Goal: Task Accomplishment & Management: Manage account settings

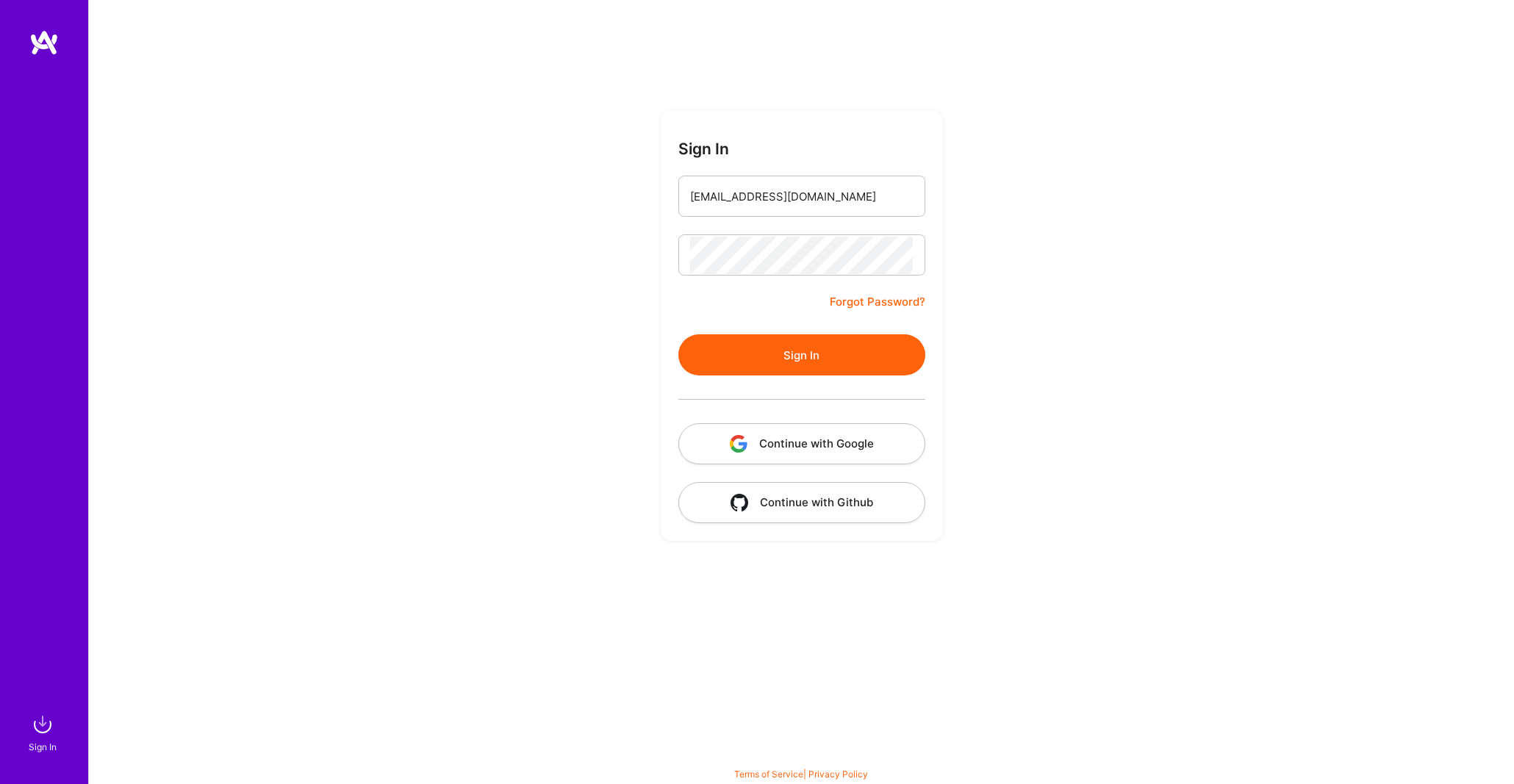
click at [797, 356] on button "Sign In" at bounding box center [801, 355] width 247 height 41
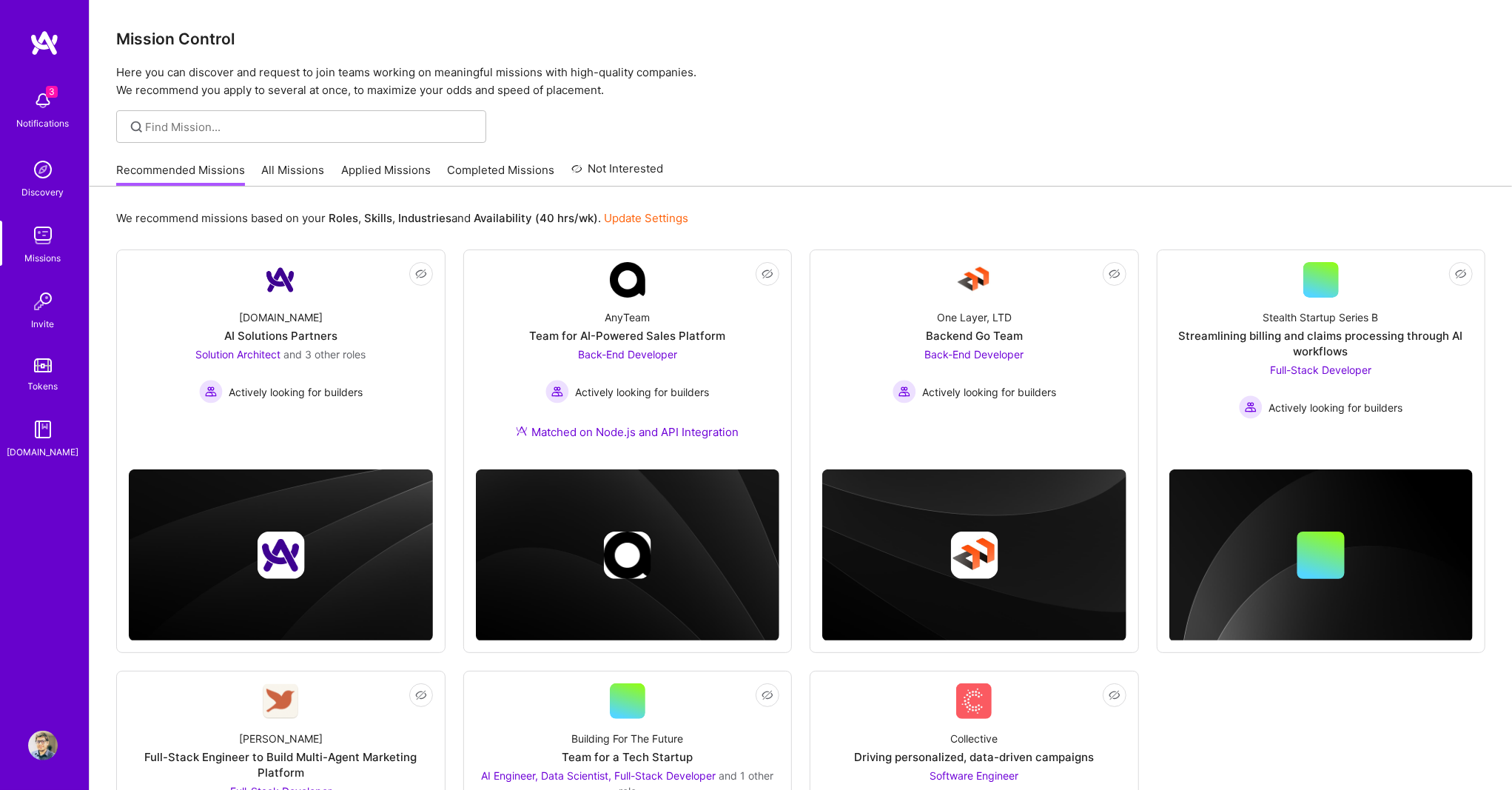
click at [649, 165] on link "Not Interested" at bounding box center [617, 173] width 93 height 27
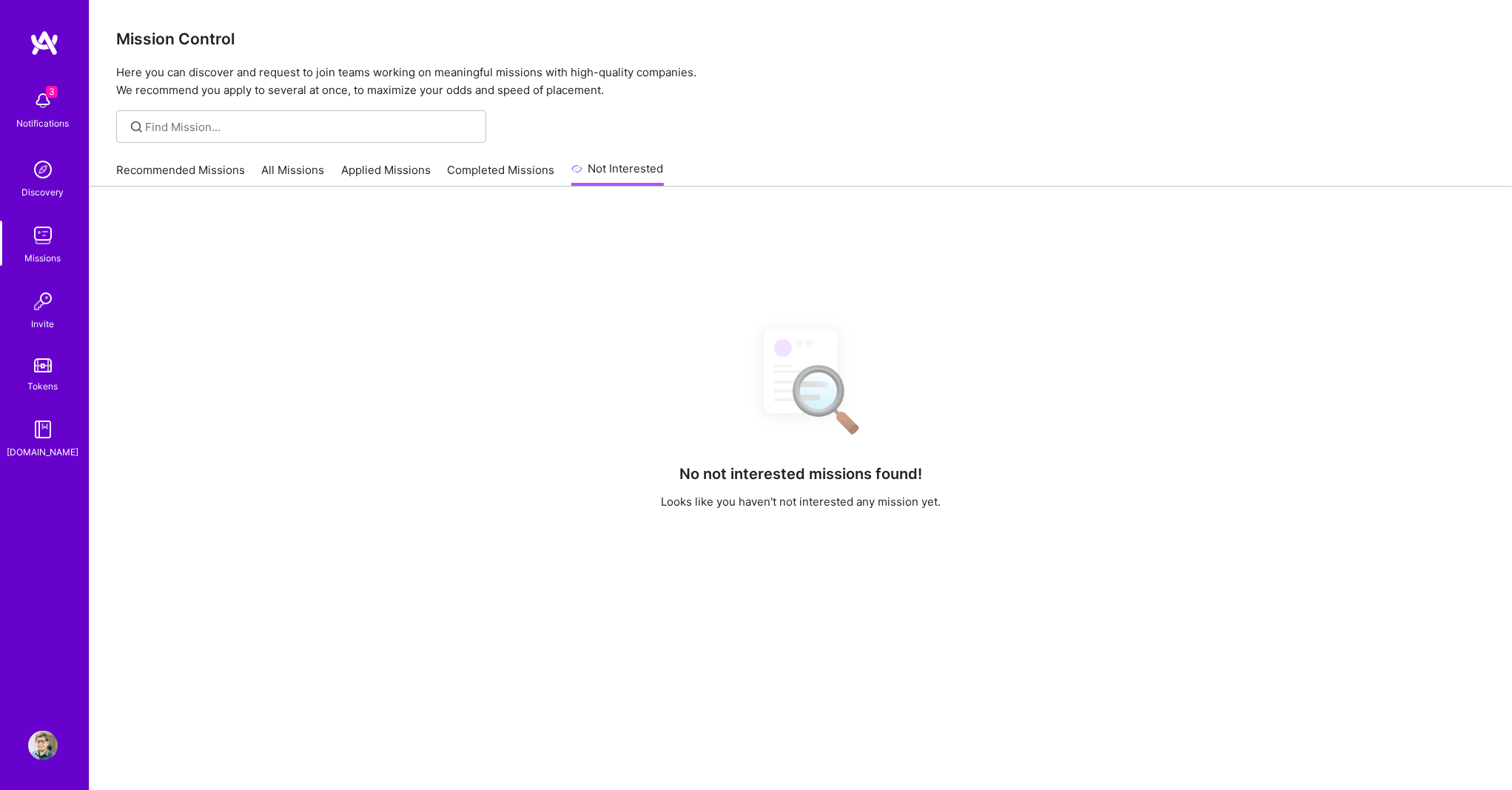
click at [496, 171] on link "Completed Missions" at bounding box center [502, 174] width 108 height 25
click at [496, 170] on link "Completed Missions" at bounding box center [502, 174] width 108 height 25
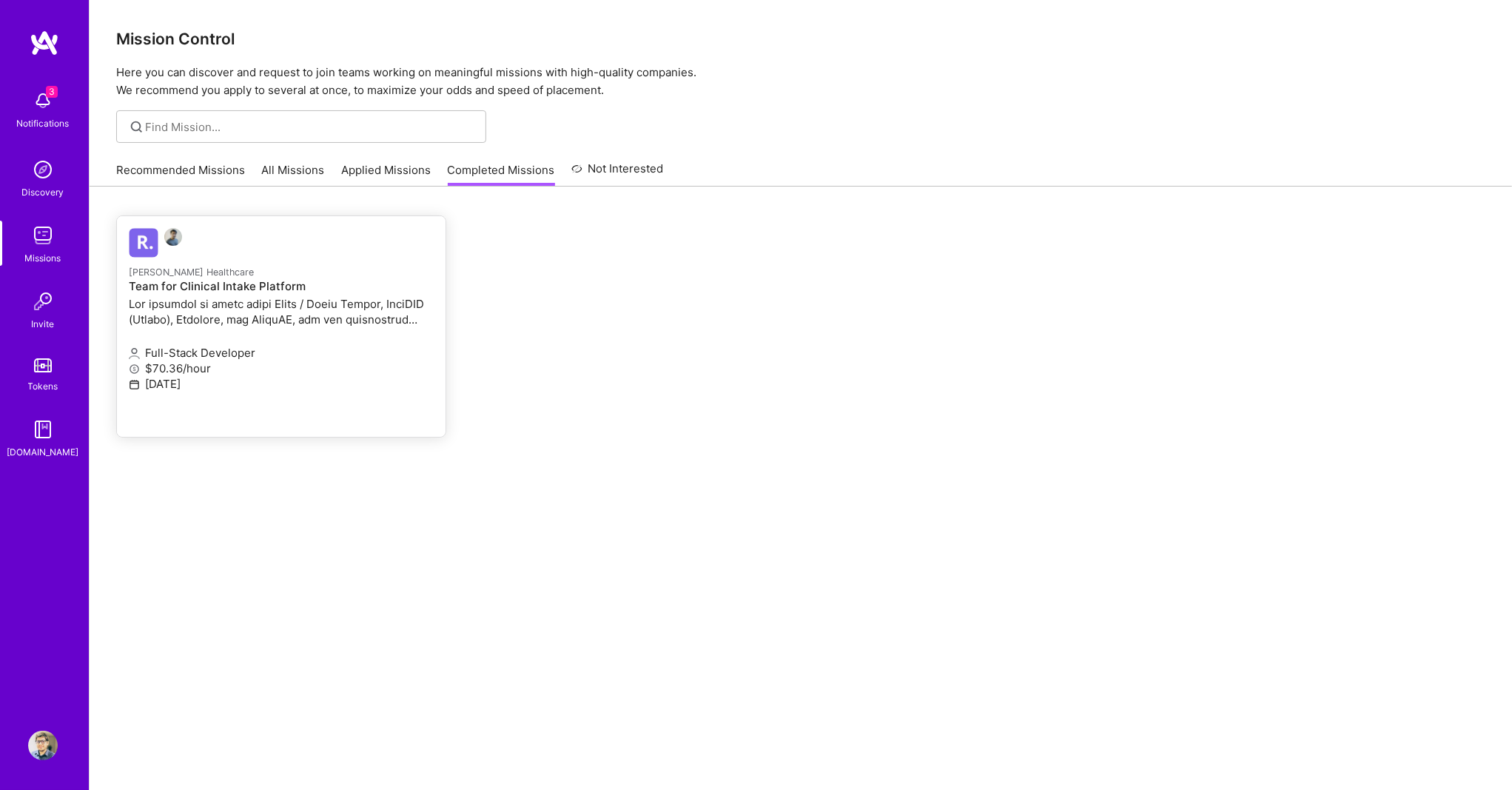
click at [283, 305] on p at bounding box center [281, 311] width 305 height 31
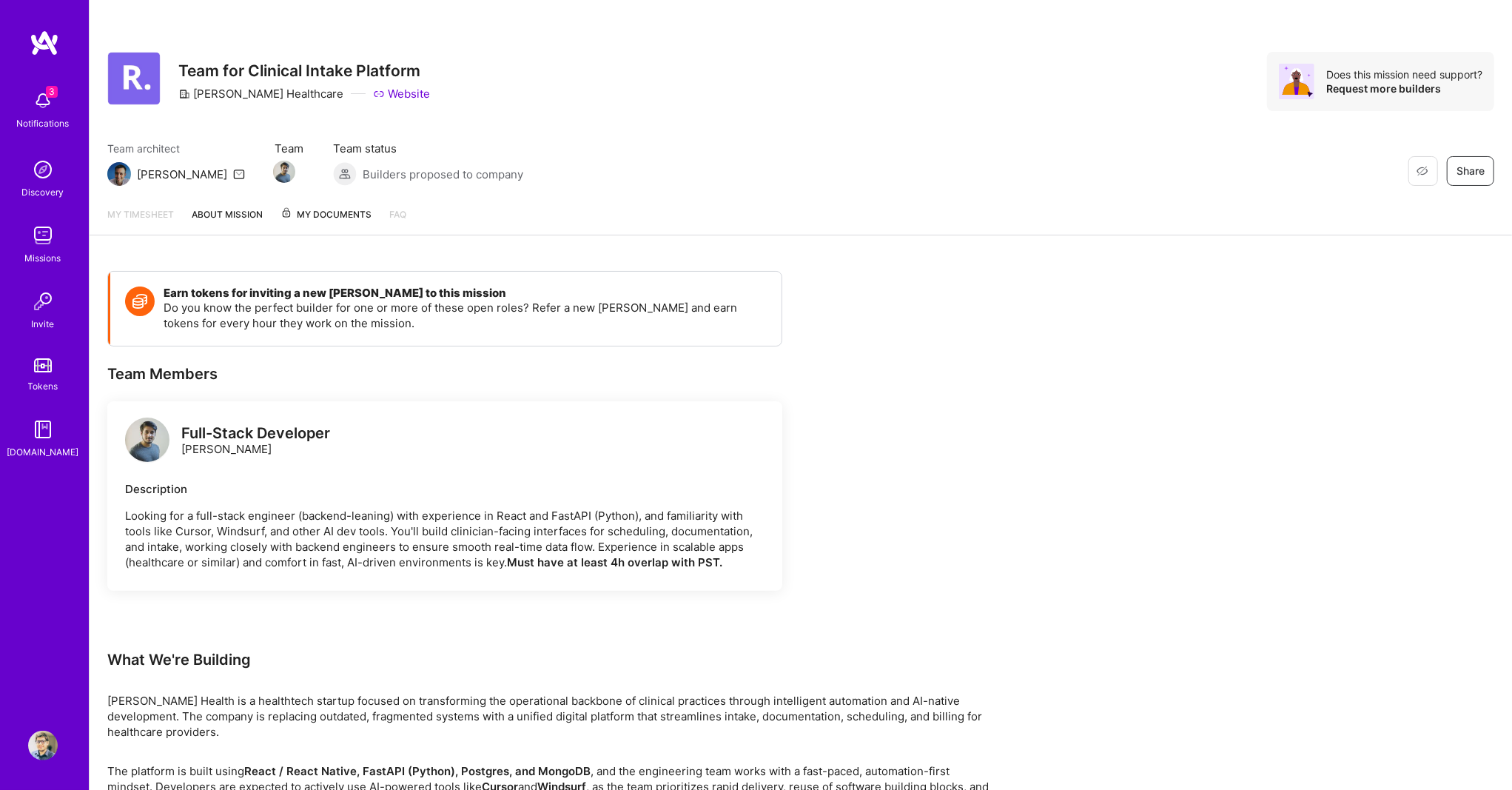
click at [314, 214] on span "My Documents" at bounding box center [326, 215] width 91 height 16
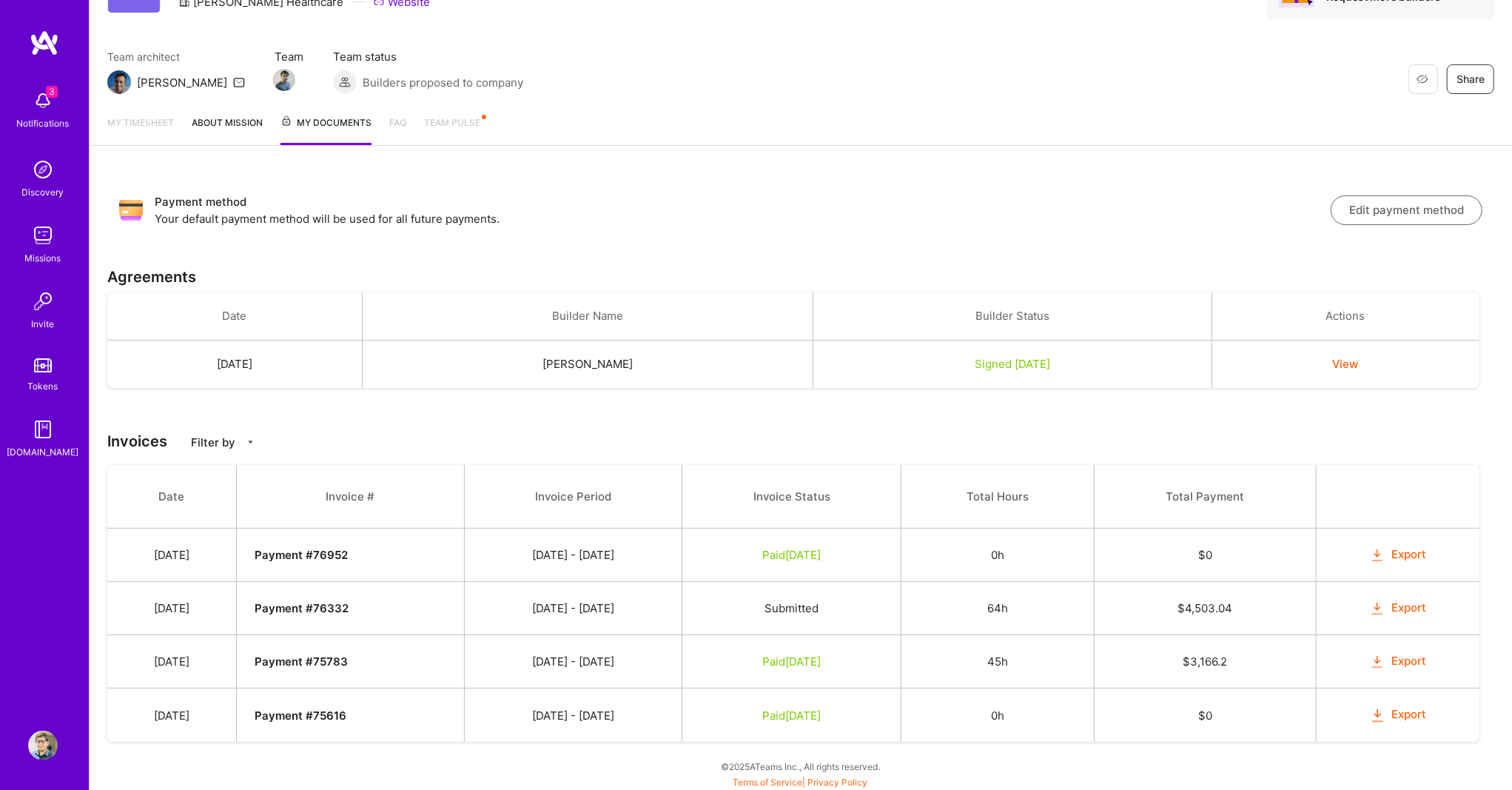
scroll to position [93, 0]
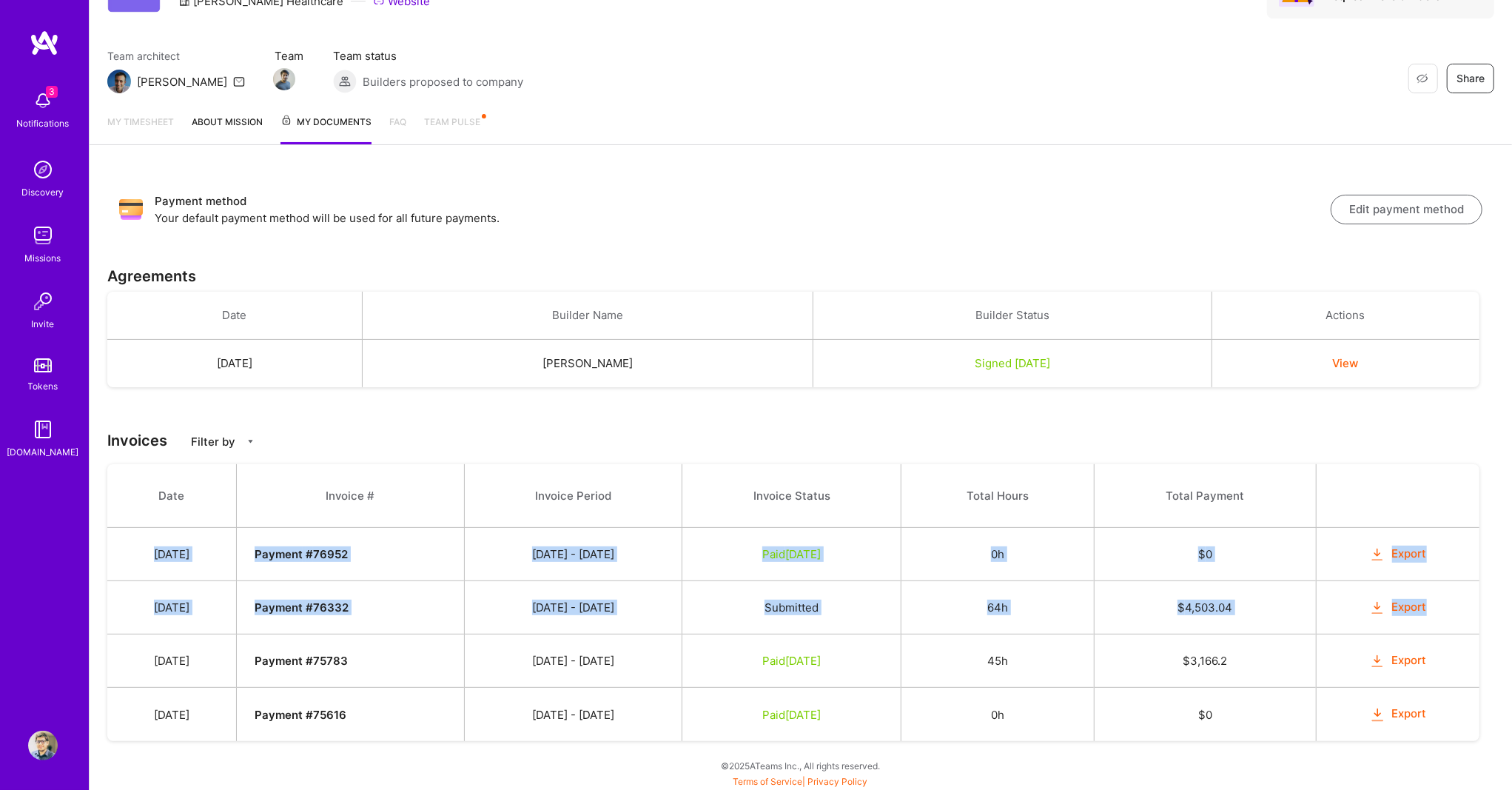
drag, startPoint x: 126, startPoint y: 544, endPoint x: 1437, endPoint y: 609, distance: 1312.6
click at [1437, 609] on tbody "Date Invoice # Invoice Period Invoice Status Total Hours Total Payment [DATE] P…" at bounding box center [794, 602] width 1372 height 277
copy tbody "[DATE] Payment # 76952 [DATE] - [DATE] Paid [DATE] 0h $ 0 Export [DATE] Payment…"
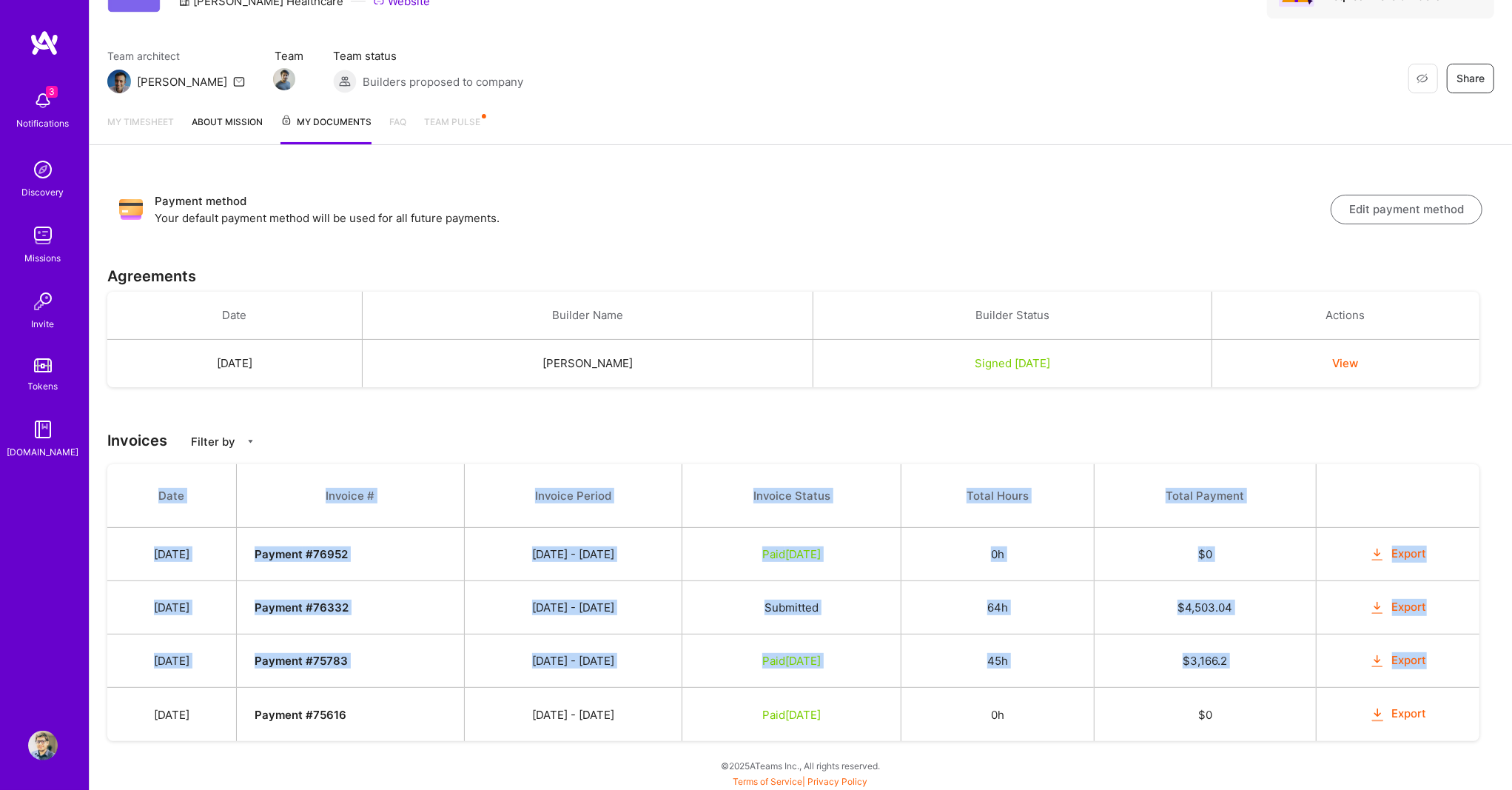
drag, startPoint x: 1460, startPoint y: 670, endPoint x: 153, endPoint y: 492, distance: 1319.1
click at [153, 492] on tbody "Date Invoice # Invoice Period Invoice Status Total Hours Total Payment [DATE] P…" at bounding box center [794, 602] width 1372 height 277
copy tbody "Date Invoice # Invoice Period Invoice Status Total Hours Total Payment [DATE] P…"
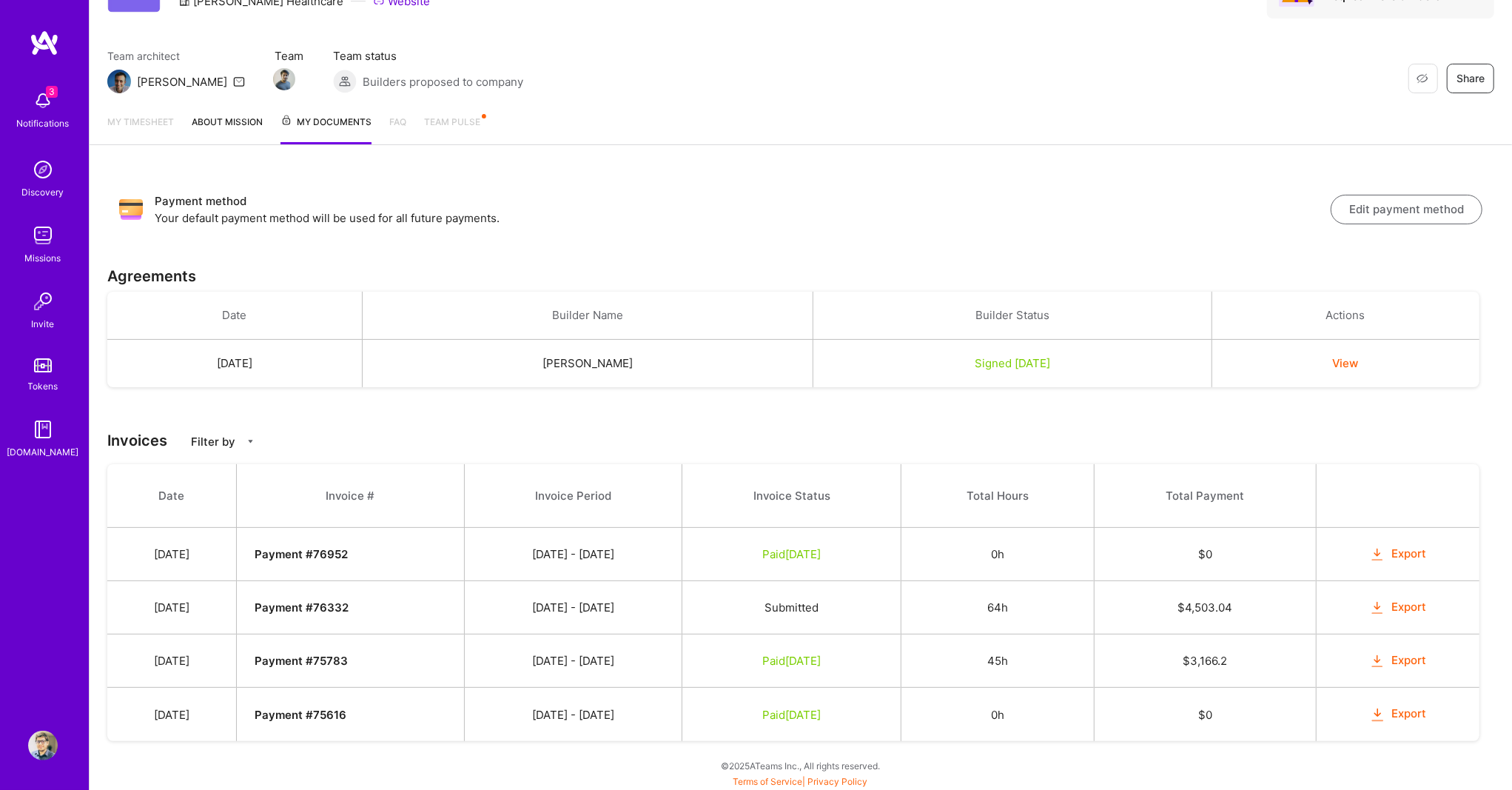
click at [1163, 427] on div "Payment method Your default payment method will be used for all future payments…" at bounding box center [800, 477] width 1422 height 629
drag, startPoint x: 890, startPoint y: 662, endPoint x: 149, endPoint y: 662, distance: 741.0
click at [149, 662] on tr "[DATE] Payment # 75783 [DATE] - [DATE] Paid [DATE] 45h $ 3,166.2 Export" at bounding box center [794, 660] width 1372 height 53
copy tr "[DATE] Payment # 75783 [DATE] - [DATE] Paid [DATE]"
drag, startPoint x: 908, startPoint y: 605, endPoint x: 148, endPoint y: 612, distance: 760.0
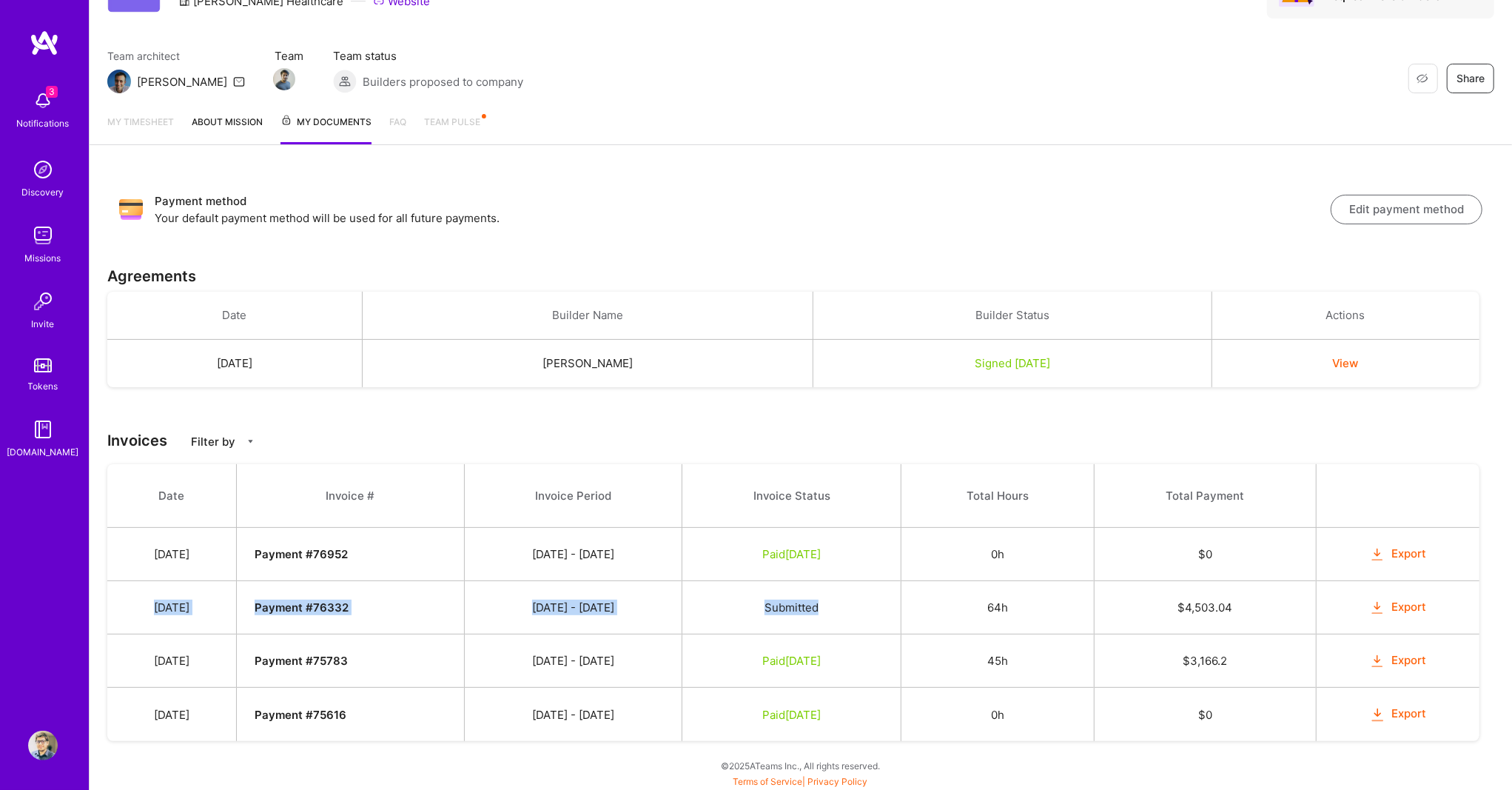
click at [148, 612] on tr "[DATE] Payment # 76332 [DATE] - [DATE] Submitted 64h $ 4,503.04 Export" at bounding box center [794, 607] width 1372 height 53
copy tr "[DATE] Payment # 76332 [DATE] - [DATE] Submitted"
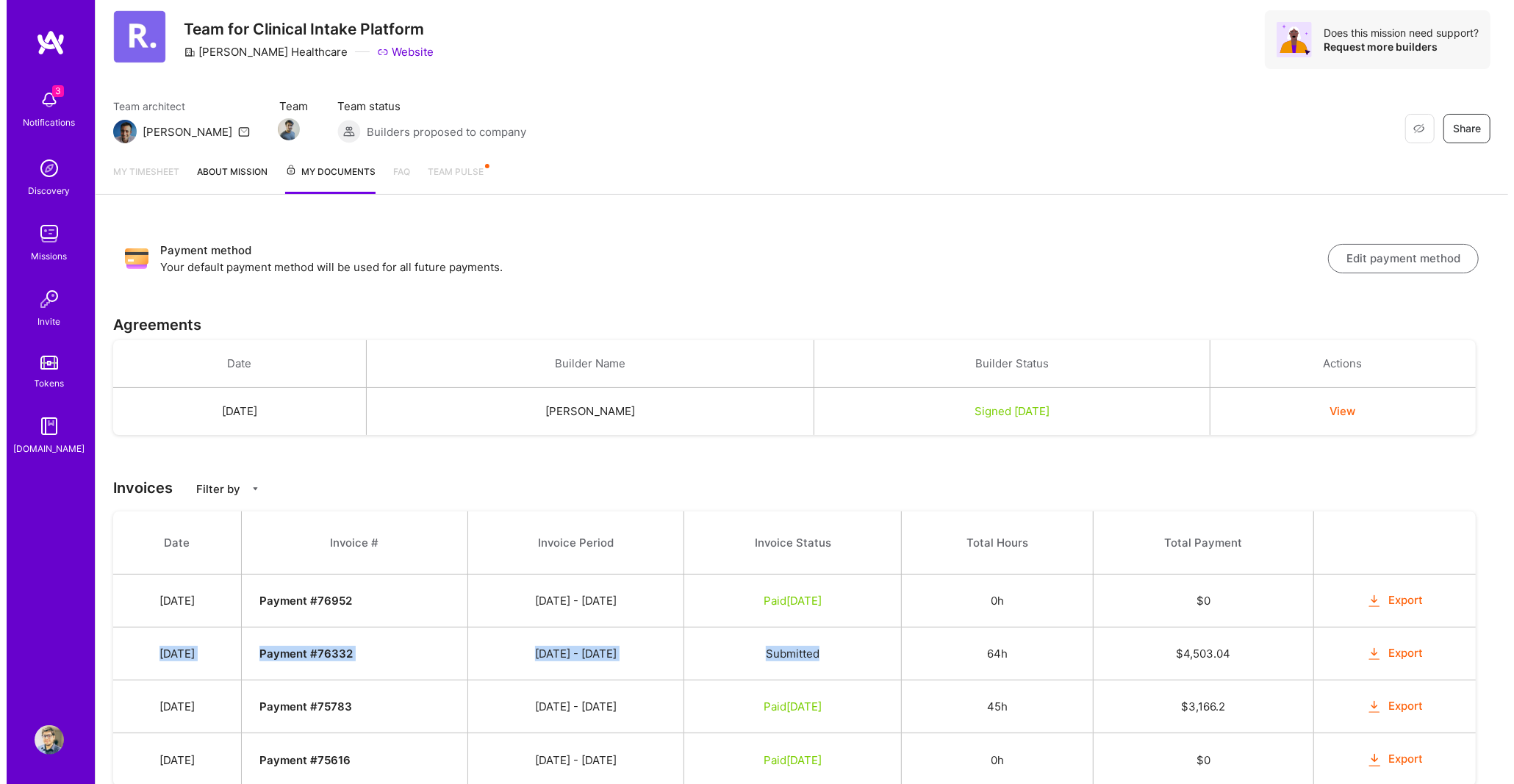
scroll to position [0, 0]
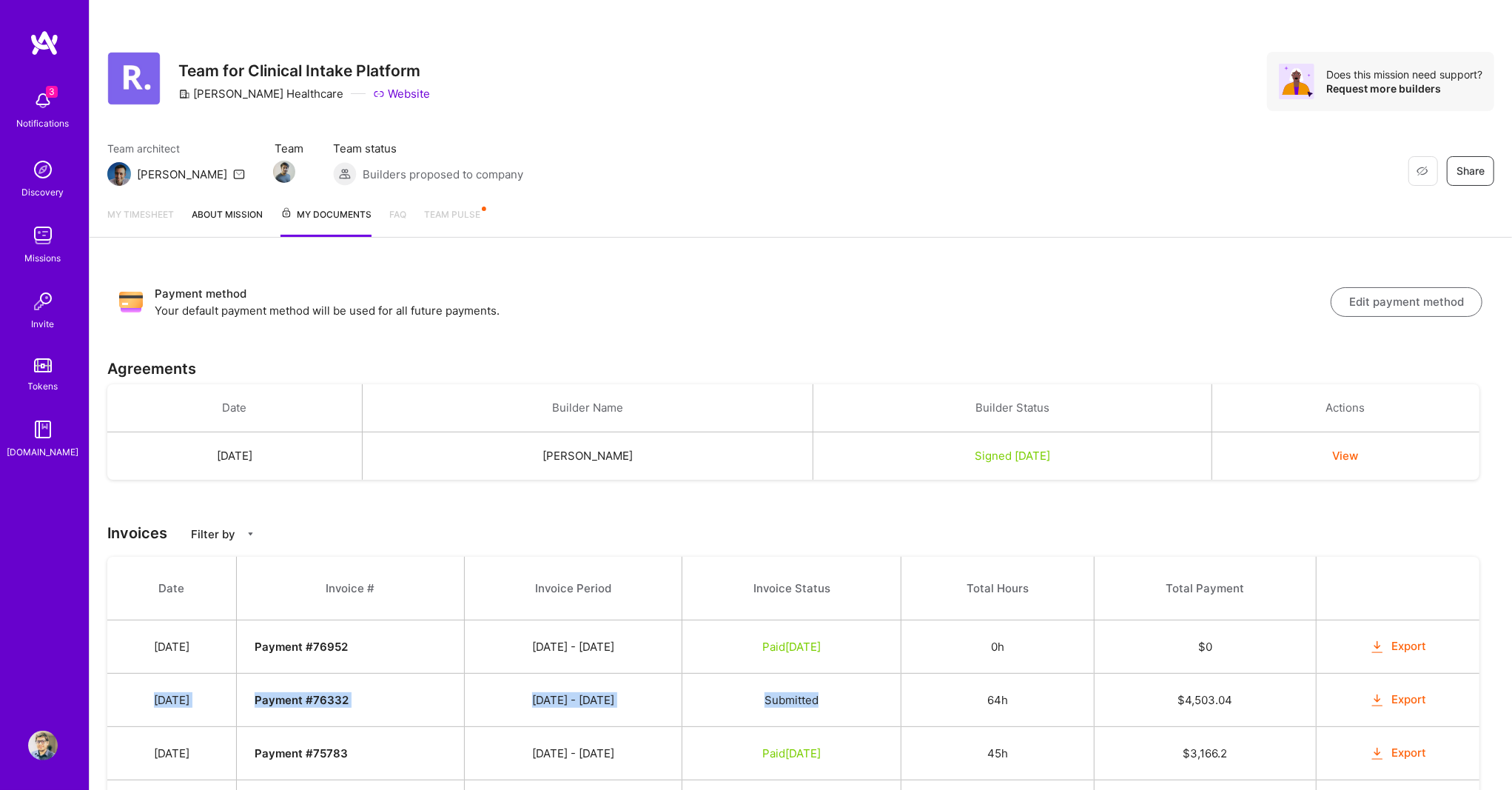
click at [37, 99] on img at bounding box center [43, 101] width 30 height 30
click at [538, 113] on div "3 3 Notifications Discovery Missions Invite Tokens [DOMAIN_NAME] Profile Close …" at bounding box center [756, 438] width 1512 height 877
click at [45, 173] on img at bounding box center [43, 169] width 30 height 30
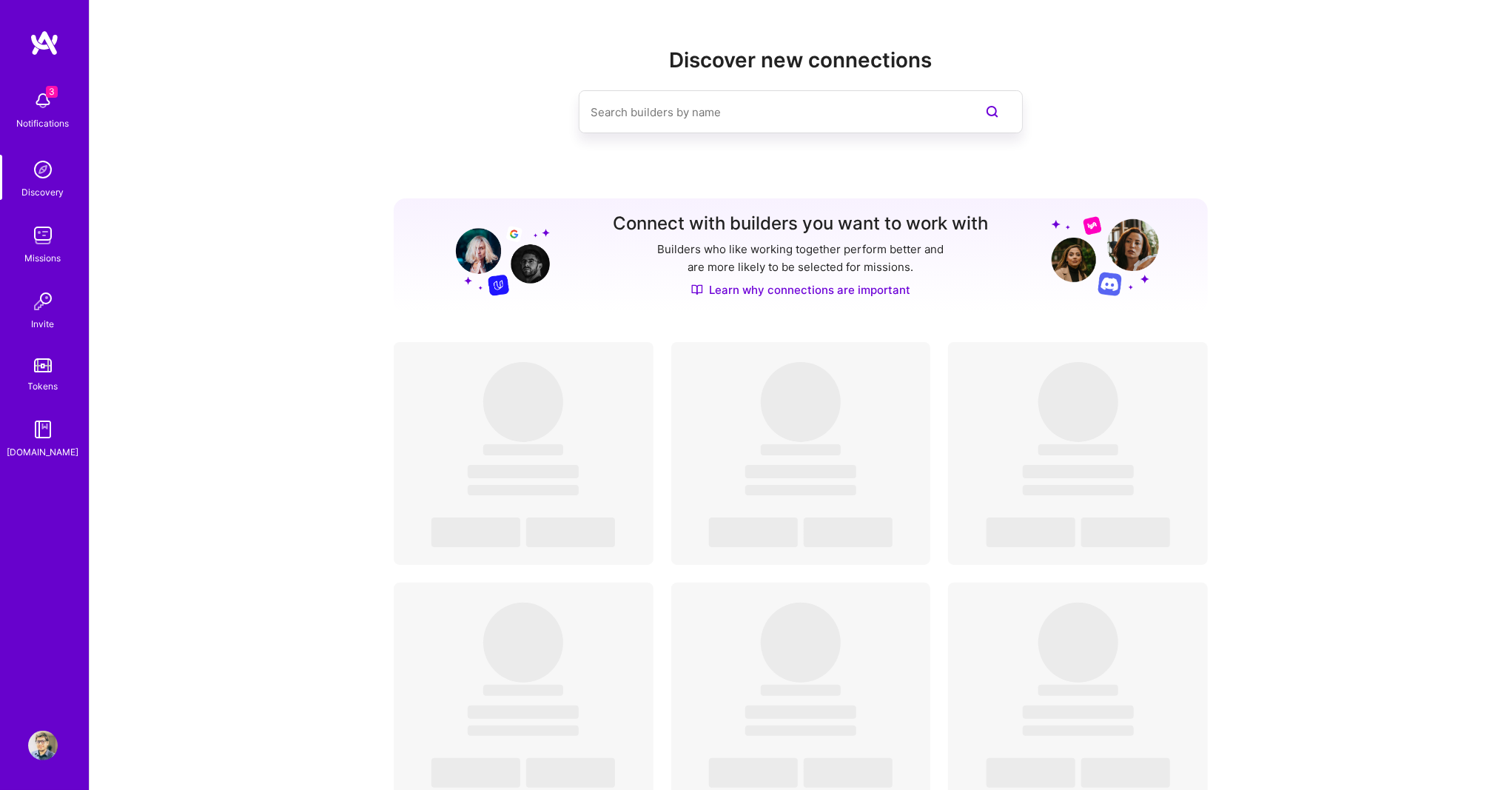
click at [44, 243] on img at bounding box center [43, 235] width 30 height 30
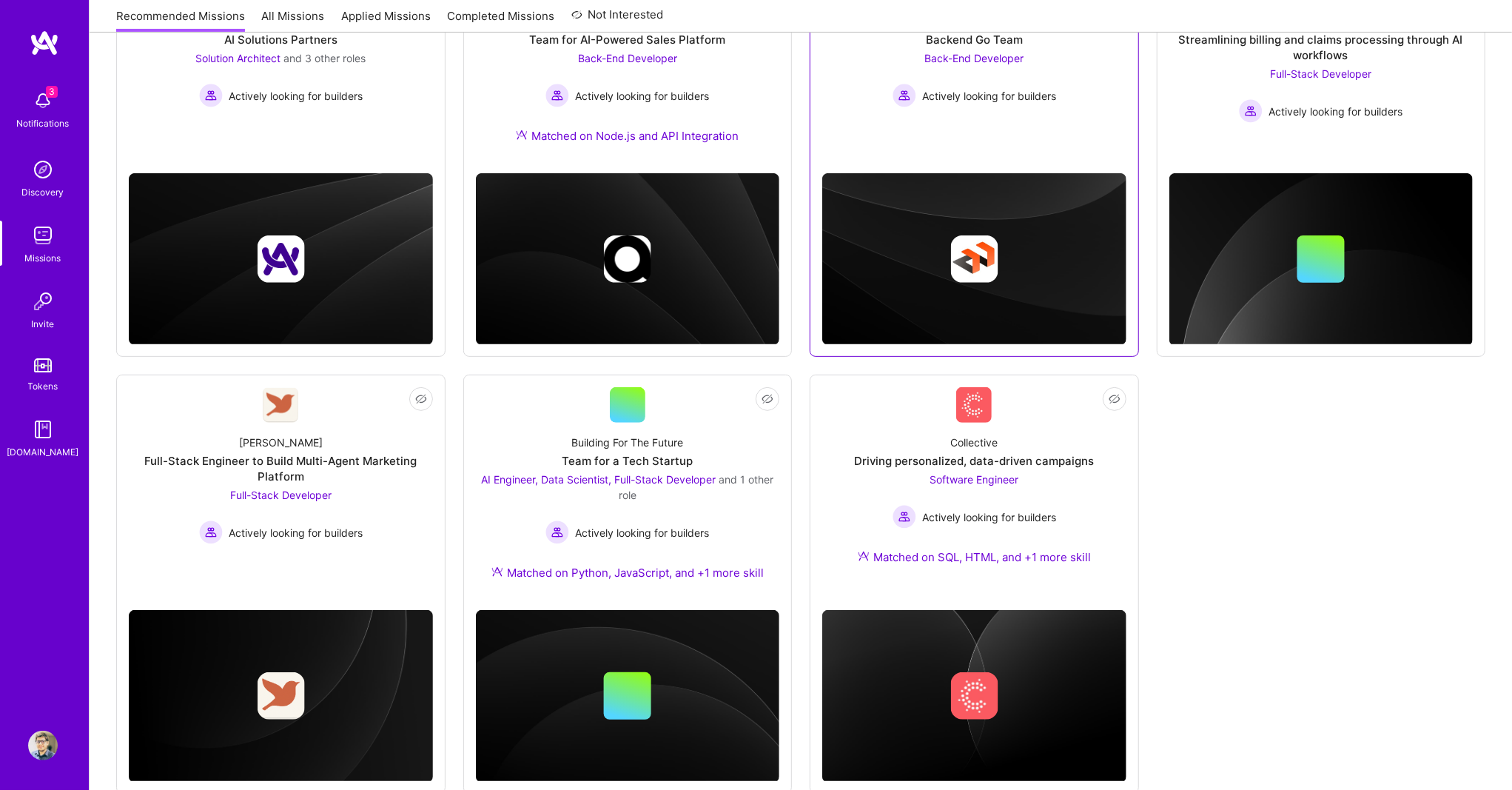
scroll to position [335, 0]
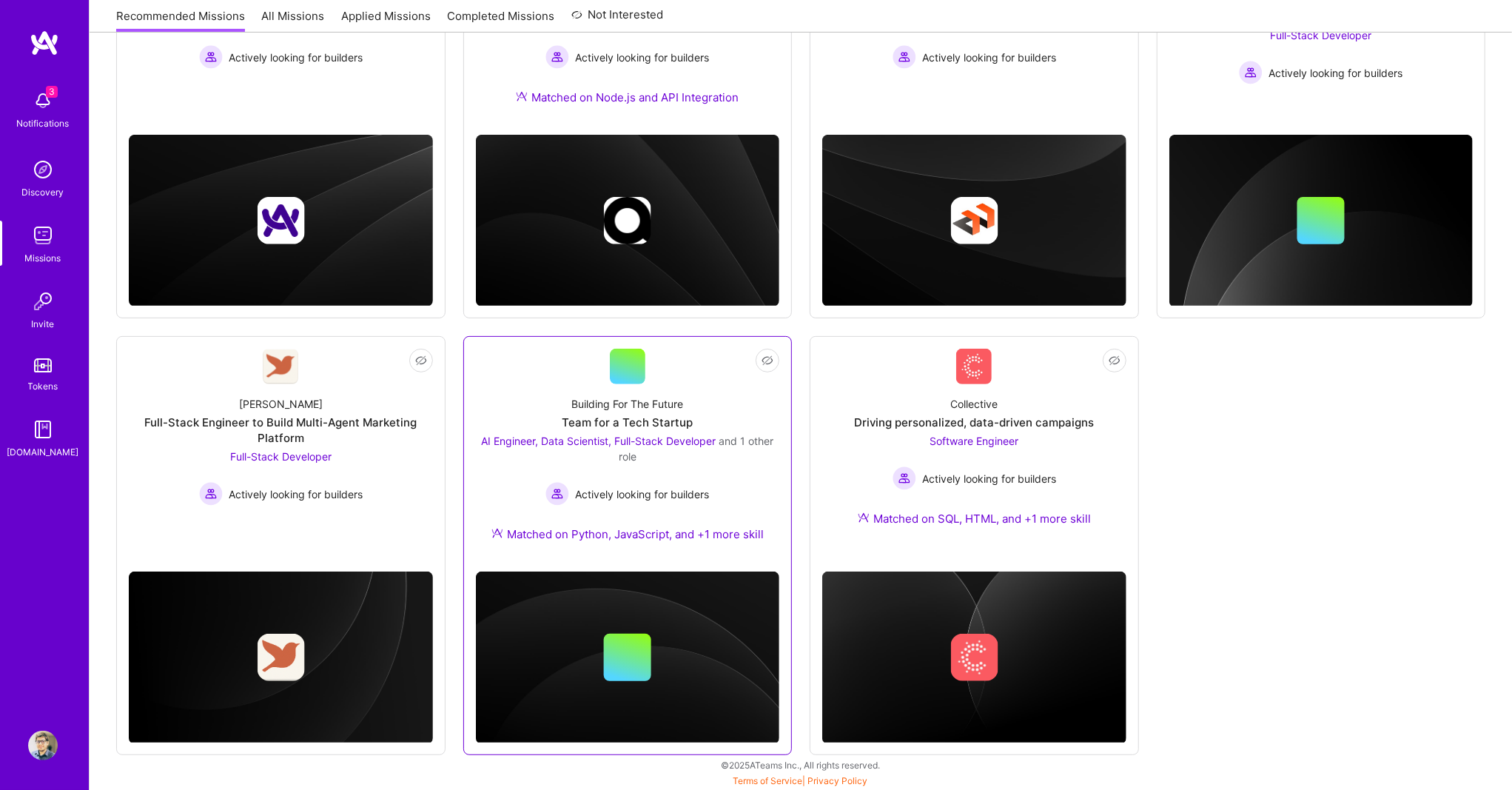
click at [722, 450] on div "AI Engineer, Data Scientist, Full-Stack Developer and 1 other role" at bounding box center [627, 449] width 304 height 31
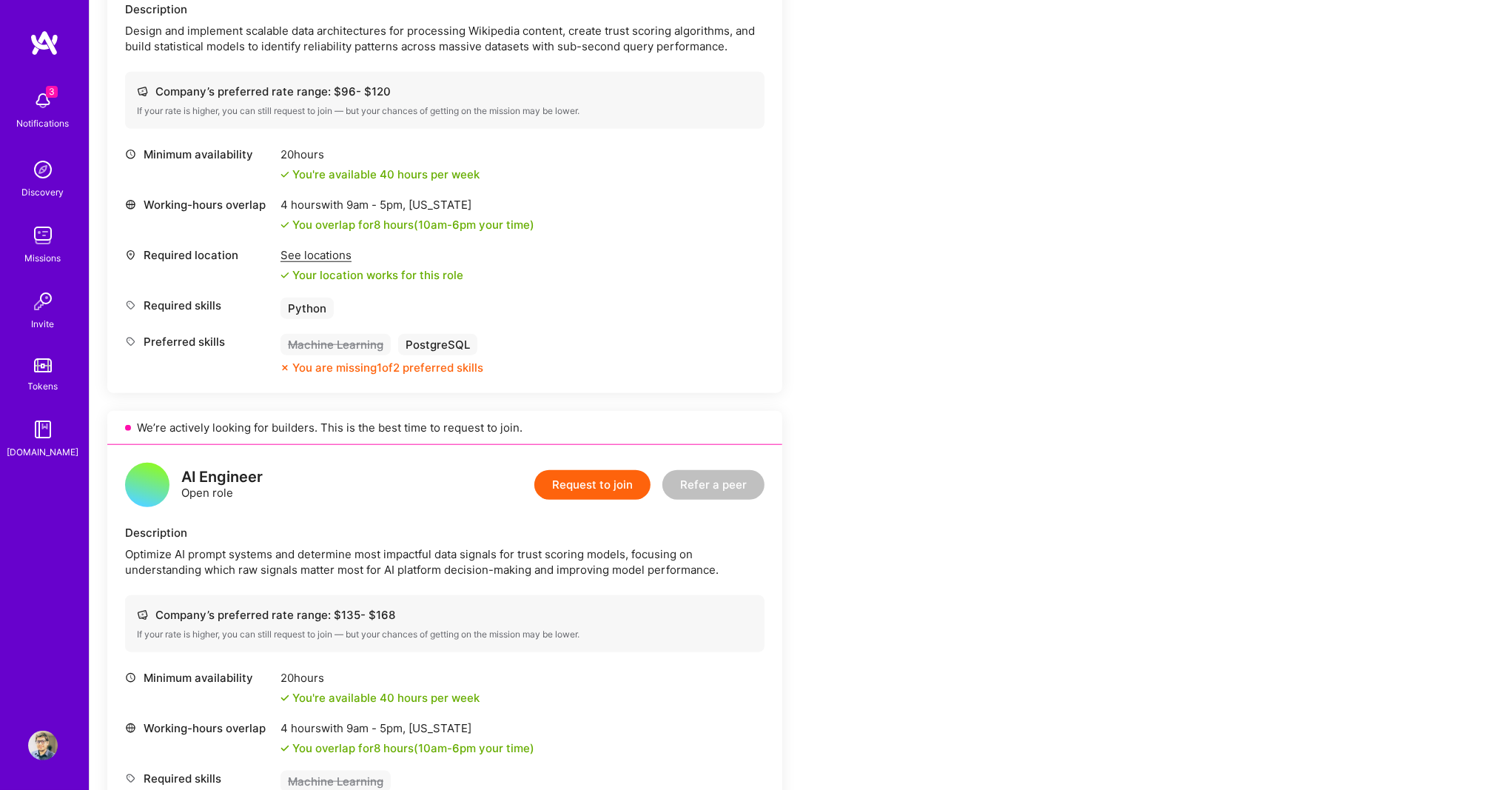
scroll to position [986, 0]
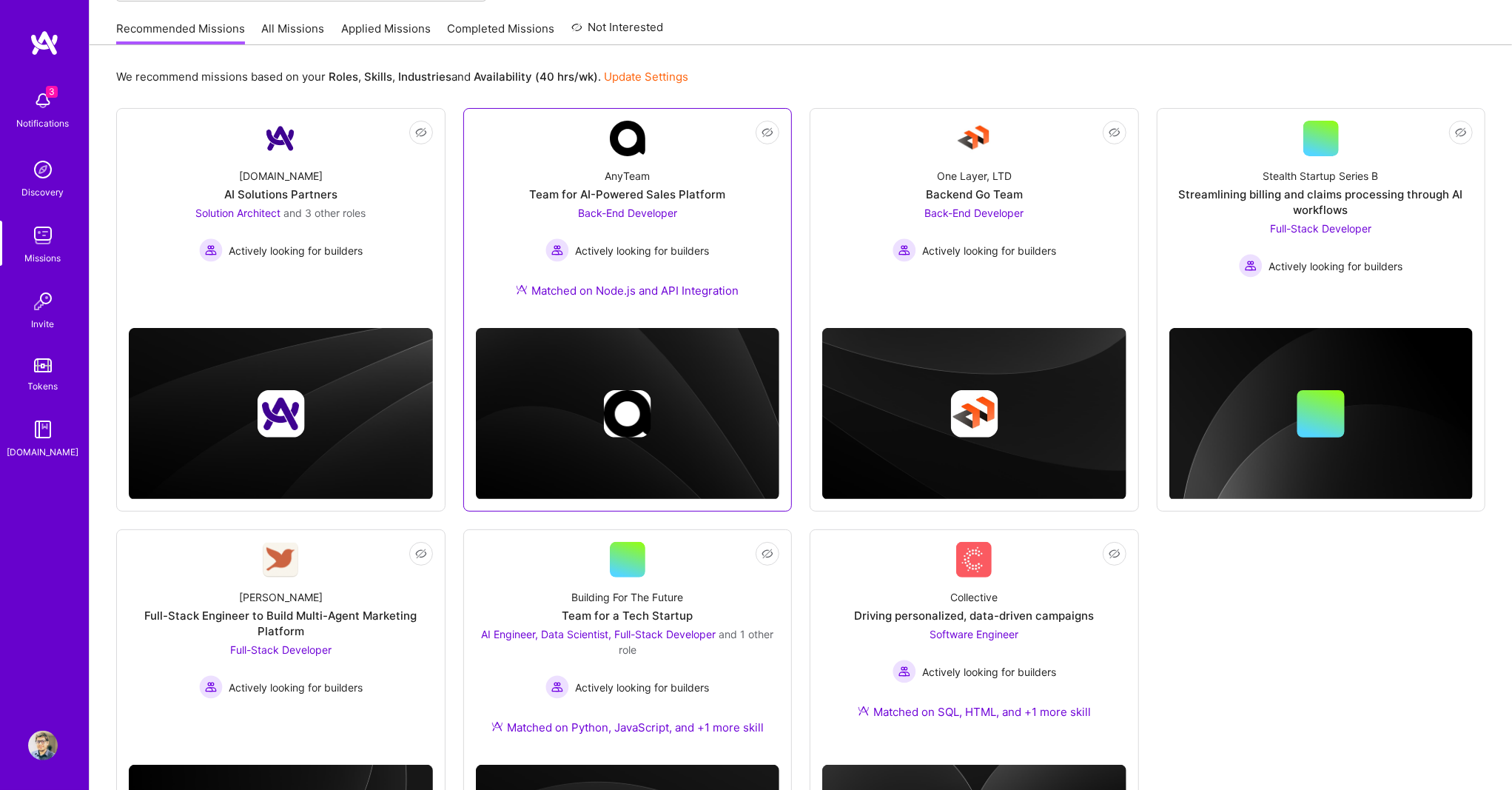
scroll to position [137, 0]
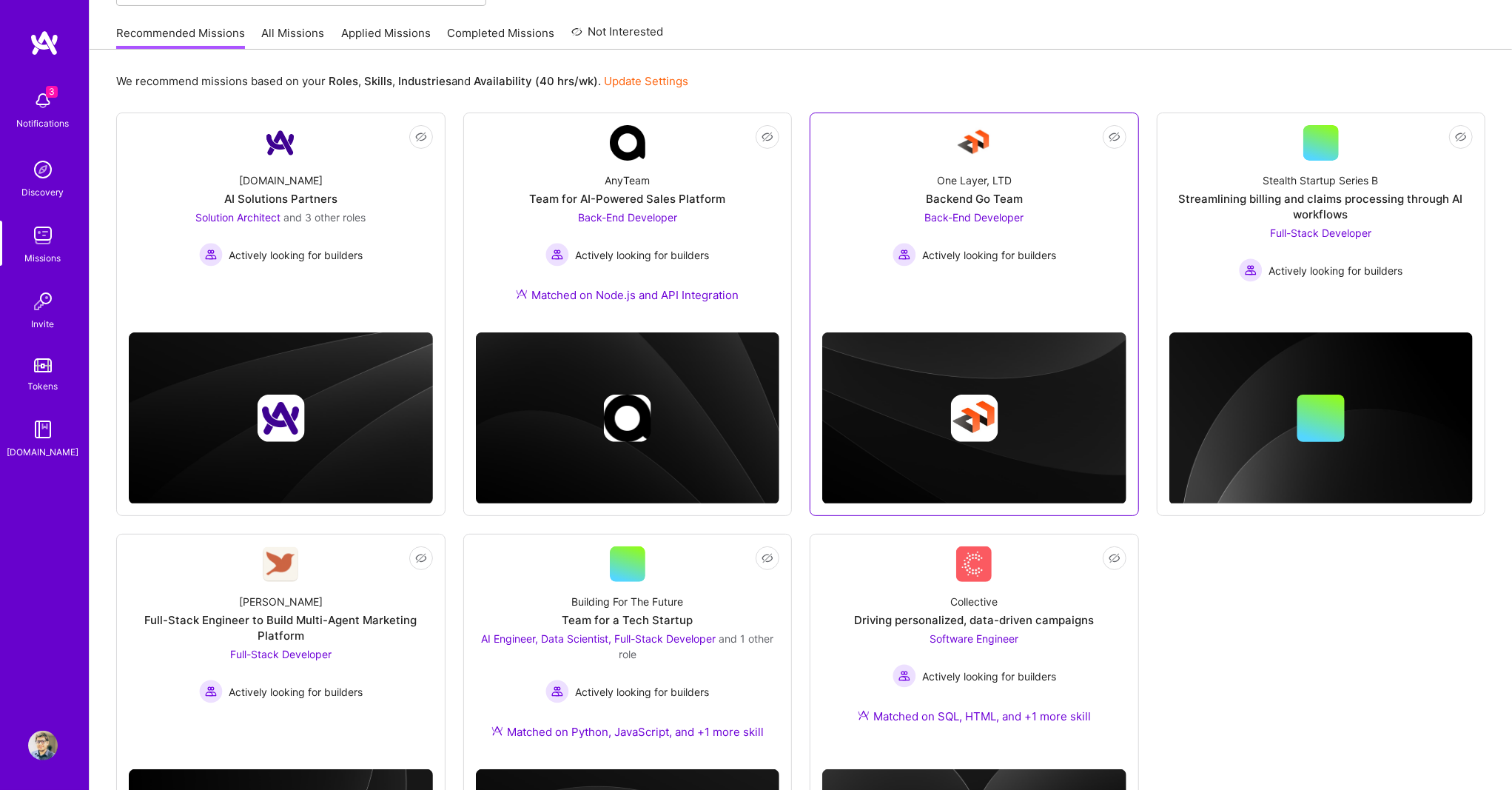
click at [999, 284] on link "Not Interested One Layer, LTD Backend Go Team Back-End Developer Actively looki…" at bounding box center [974, 217] width 304 height 183
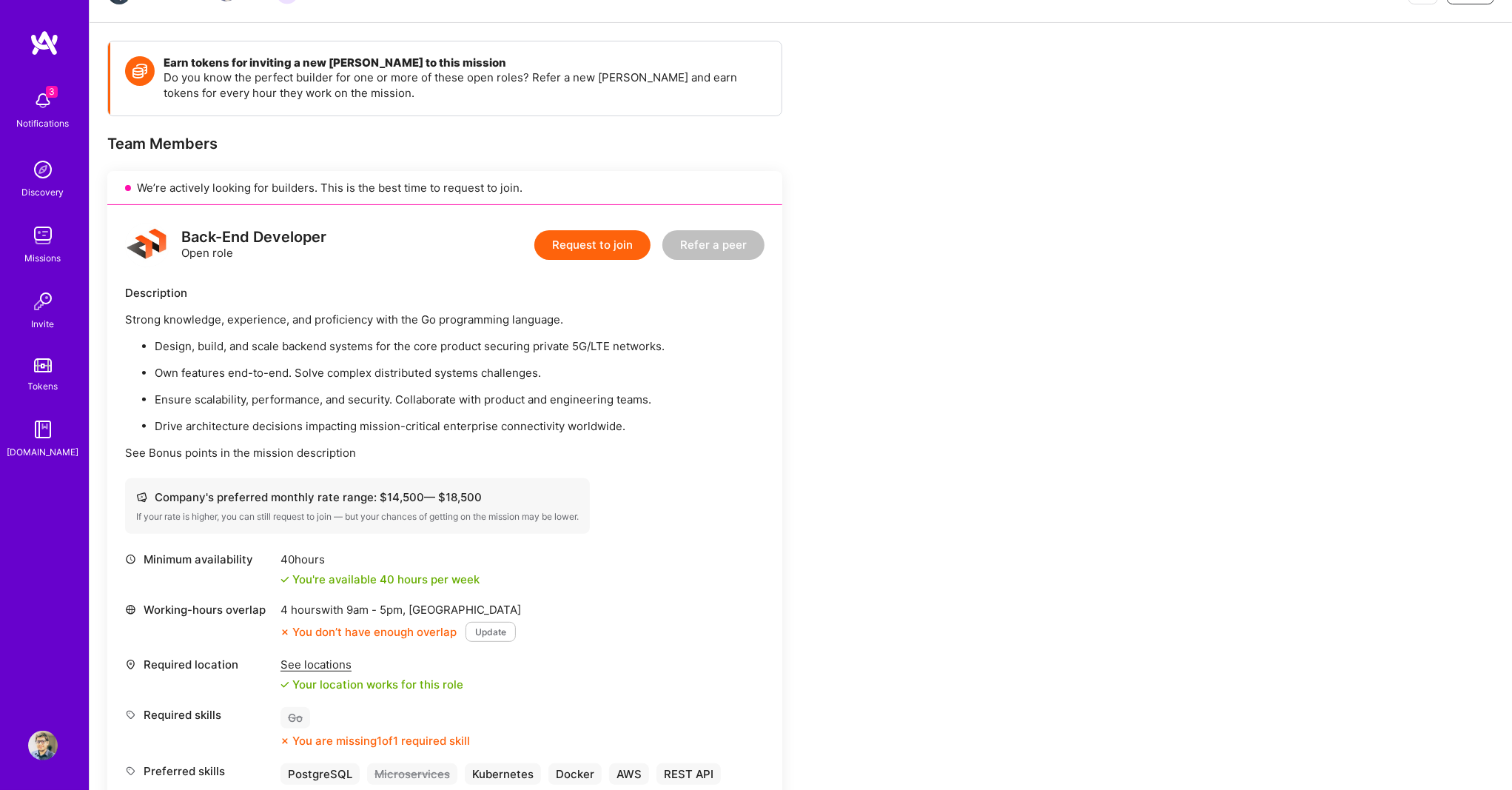
scroll to position [34, 0]
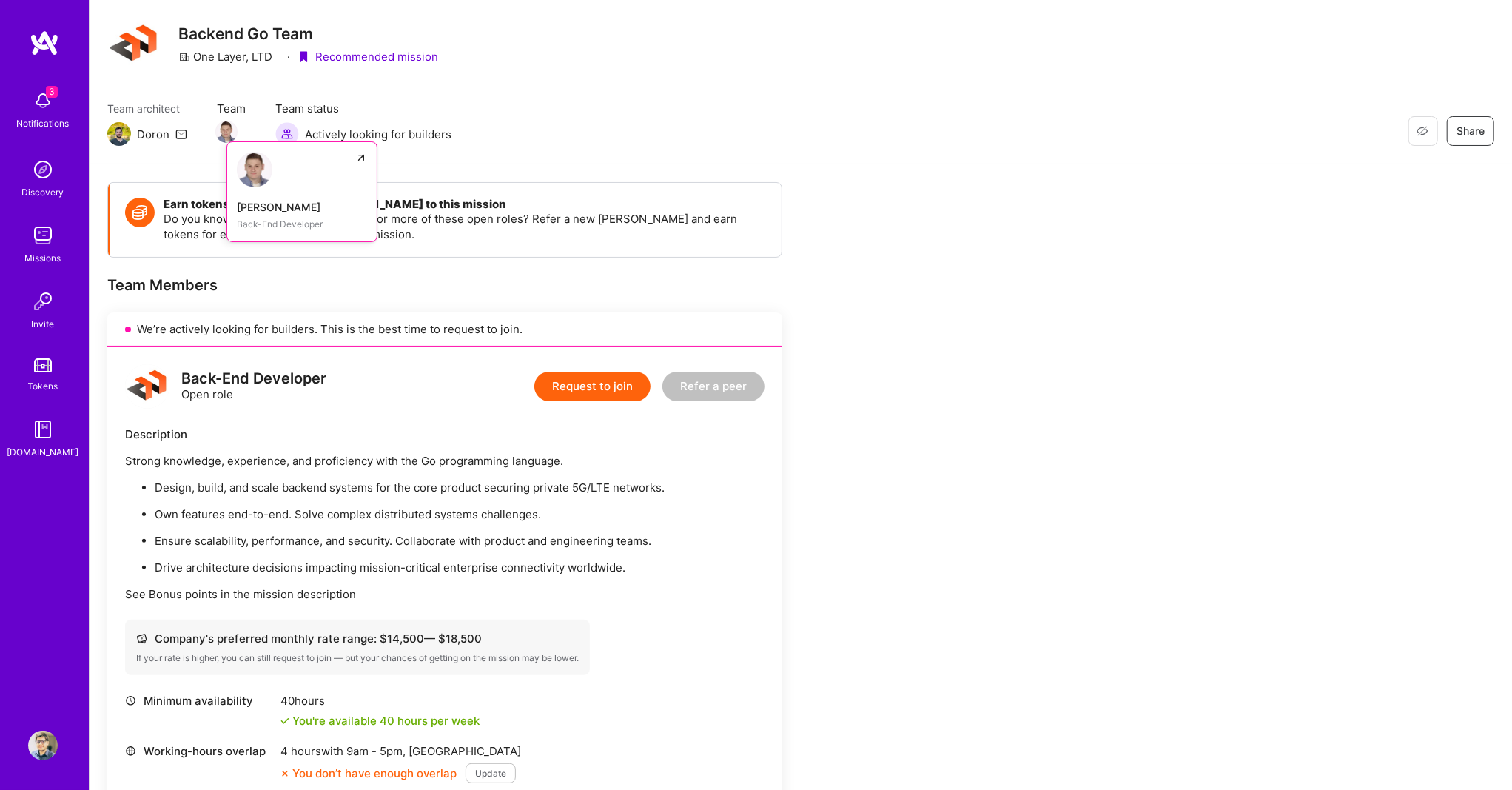
click at [260, 203] on div "Dominik Gleich" at bounding box center [302, 207] width 130 height 16
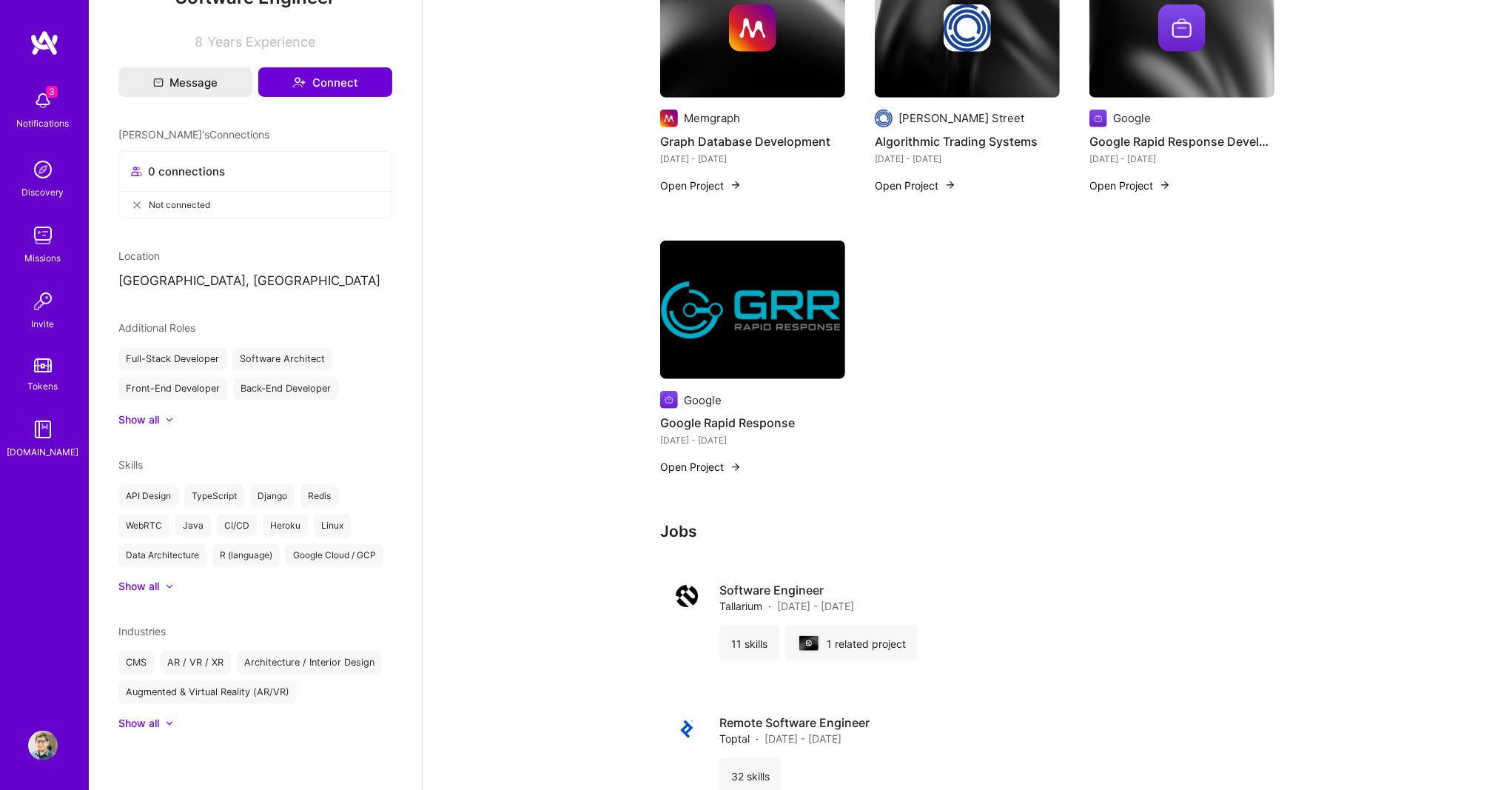
scroll to position [986, 0]
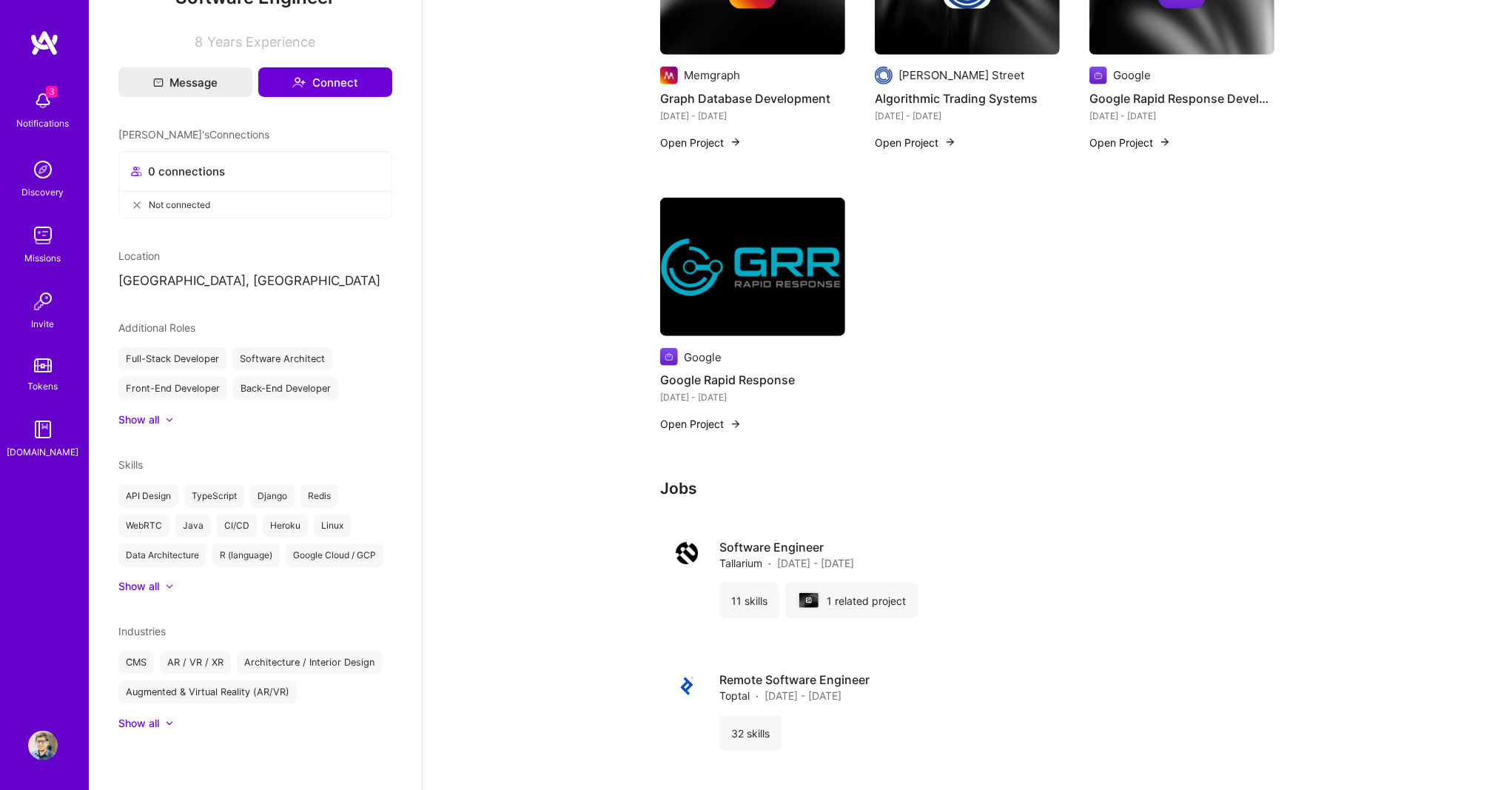
click at [157, 582] on div "Show all" at bounding box center [139, 586] width 41 height 15
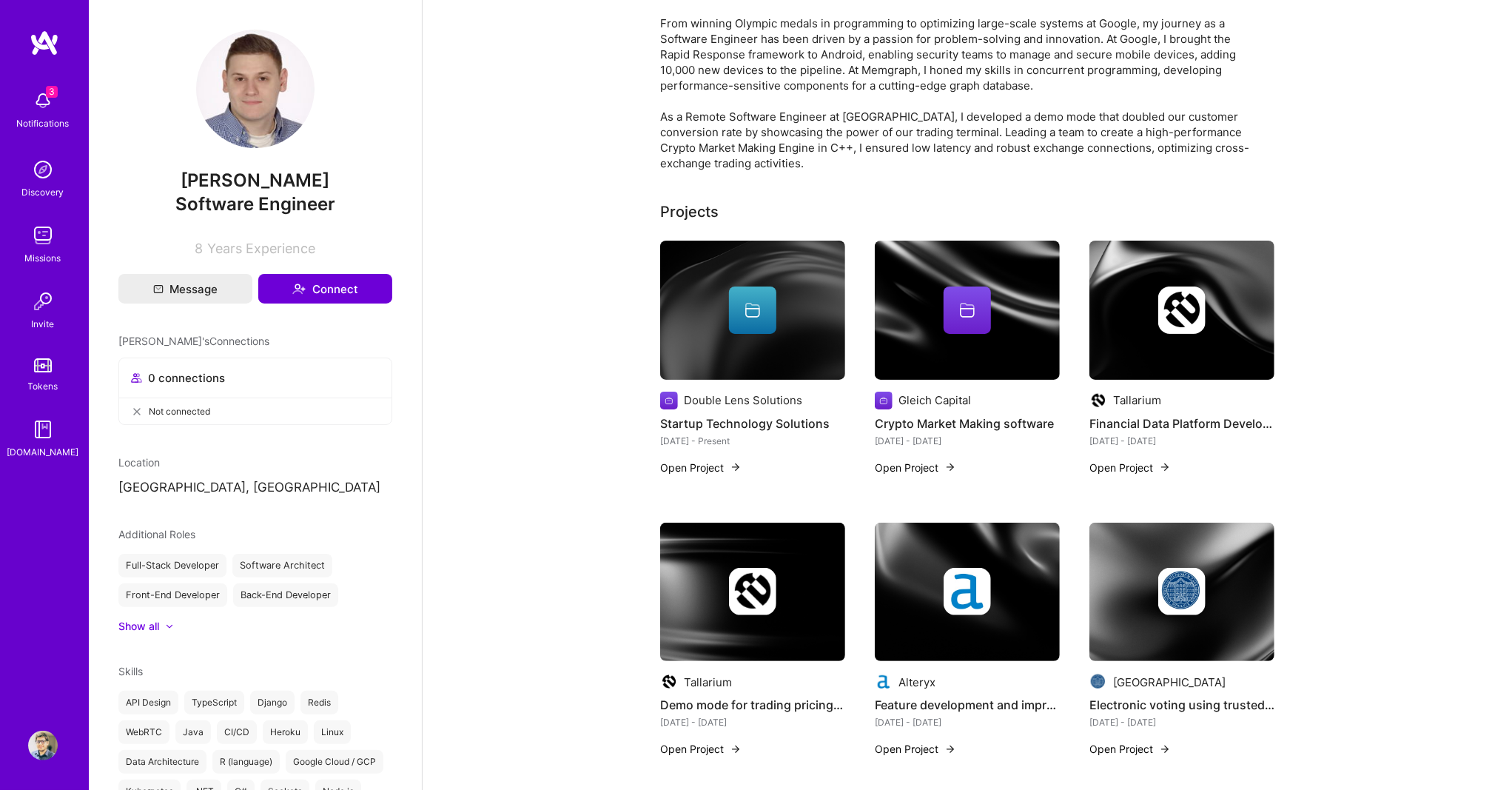
scroll to position [0, 0]
